Goal: Task Accomplishment & Management: Use online tool/utility

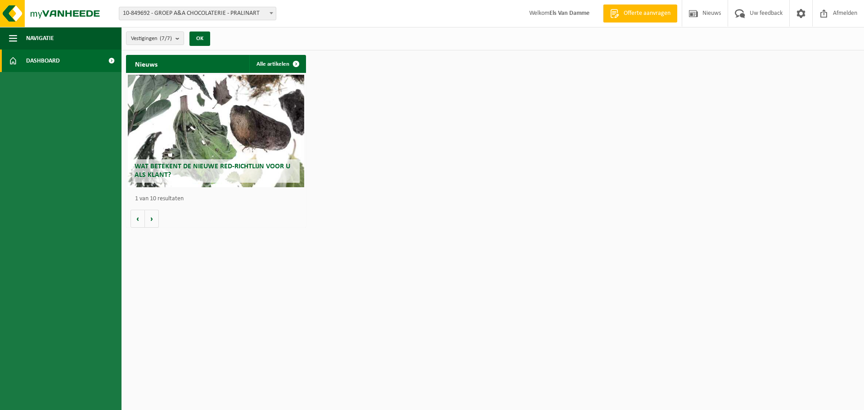
click at [269, 16] on span at bounding box center [271, 13] width 9 height 12
select select "92504"
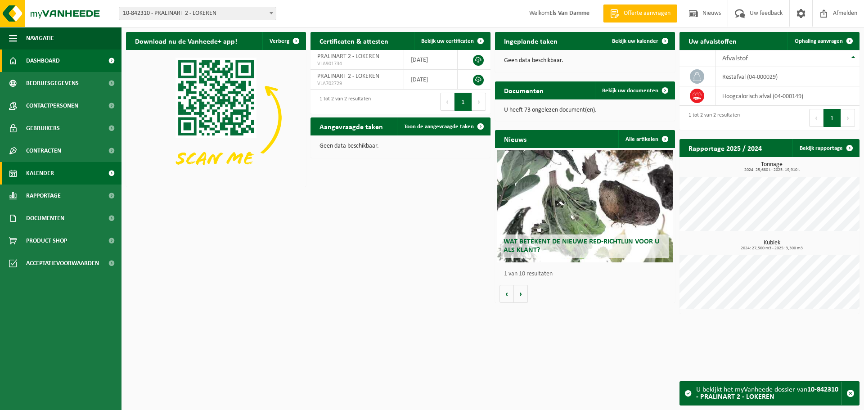
click at [62, 173] on link "Kalender" at bounding box center [60, 173] width 121 height 22
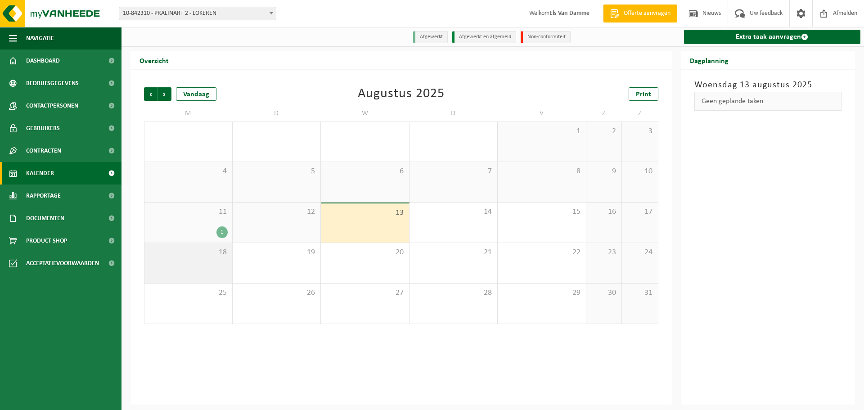
click at [222, 261] on div "18" at bounding box center [188, 263] width 88 height 40
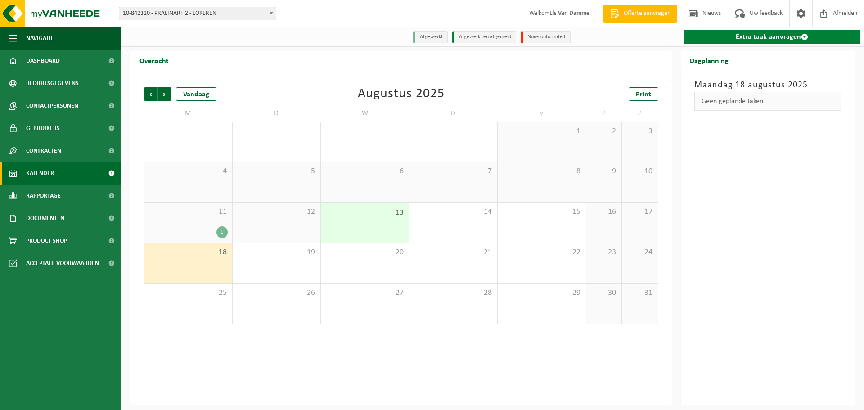
click at [765, 37] on link "Extra taak aanvragen" at bounding box center [772, 37] width 177 height 14
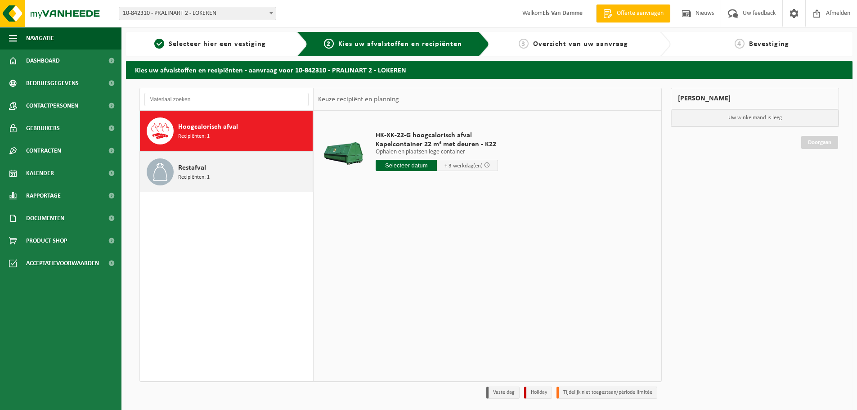
click at [239, 174] on div "Restafval Recipiënten: 1" at bounding box center [244, 171] width 132 height 27
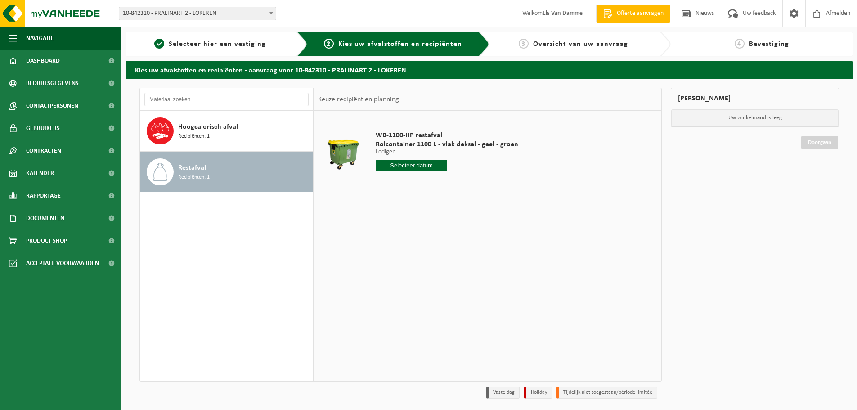
click at [399, 167] on input "text" at bounding box center [412, 165] width 72 height 11
click at [388, 258] on div "18" at bounding box center [384, 259] width 16 height 14
type input "Van [DATE]"
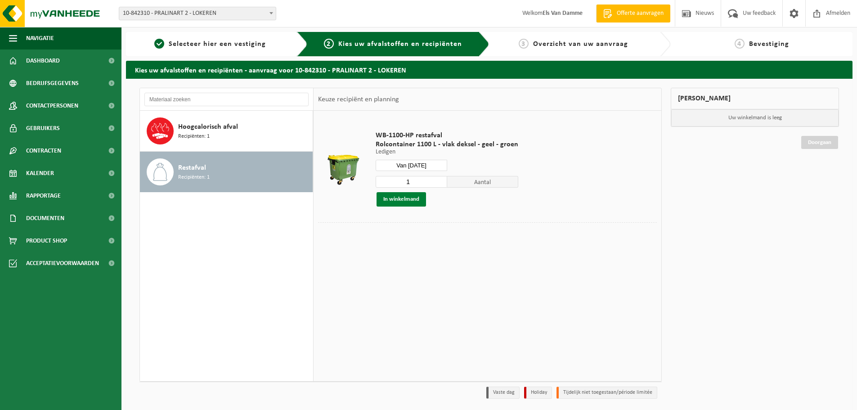
click at [404, 199] on button "In winkelmand" at bounding box center [400, 199] width 49 height 14
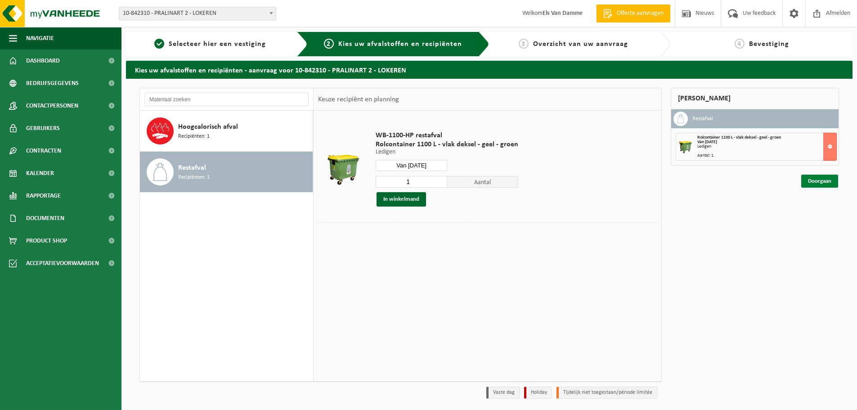
click at [817, 184] on link "Doorgaan" at bounding box center [819, 181] width 37 height 13
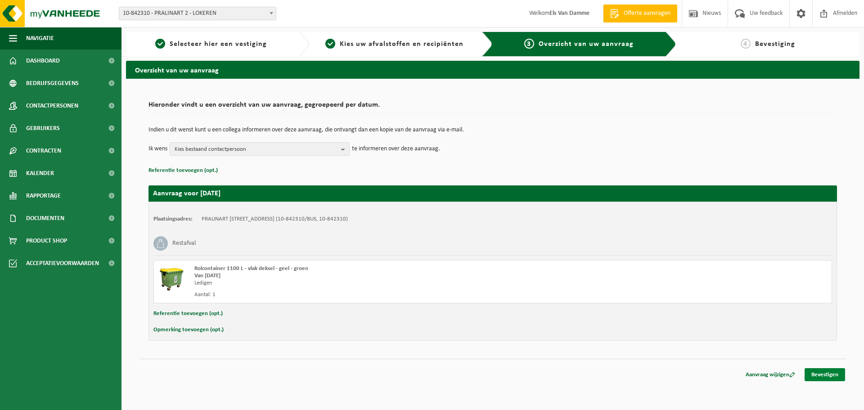
click at [838, 373] on link "Bevestigen" at bounding box center [824, 374] width 40 height 13
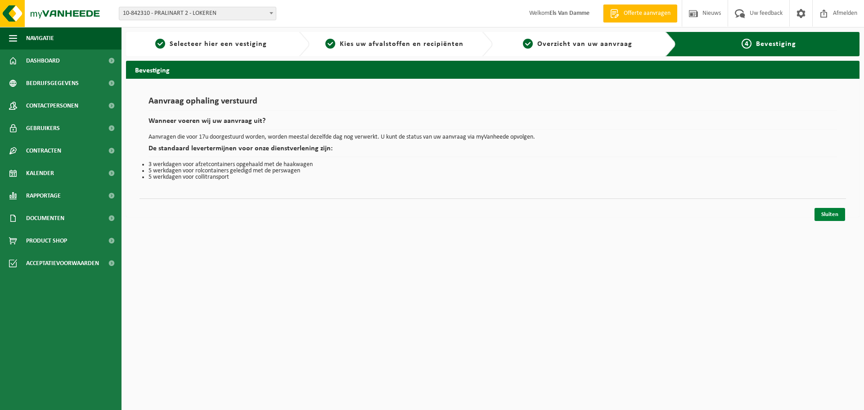
click at [828, 217] on link "Sluiten" at bounding box center [829, 214] width 31 height 13
